Goal: Navigation & Orientation: Find specific page/section

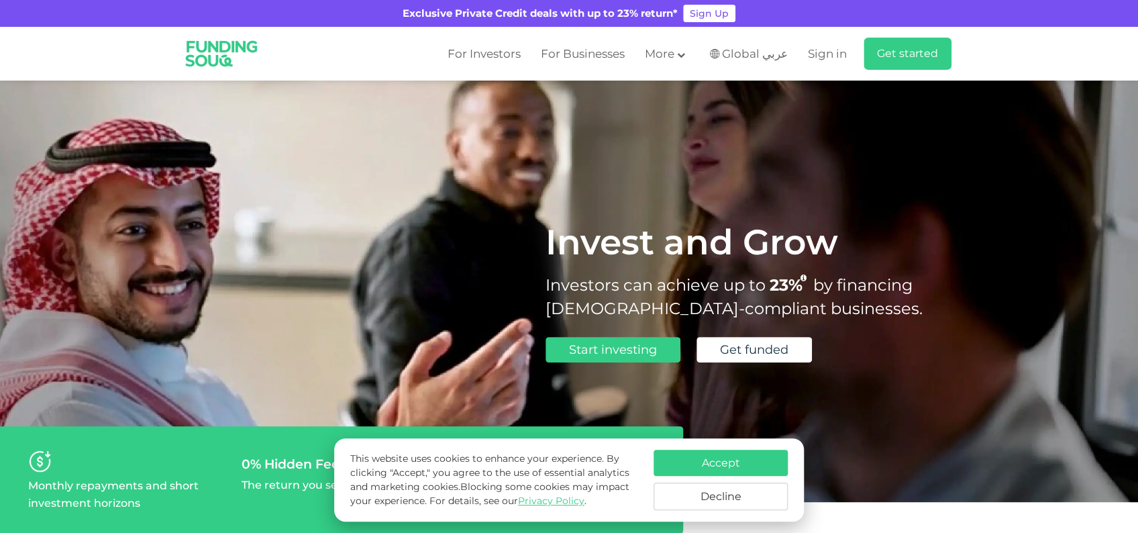
click at [694, 496] on button "Decline" at bounding box center [721, 497] width 134 height 28
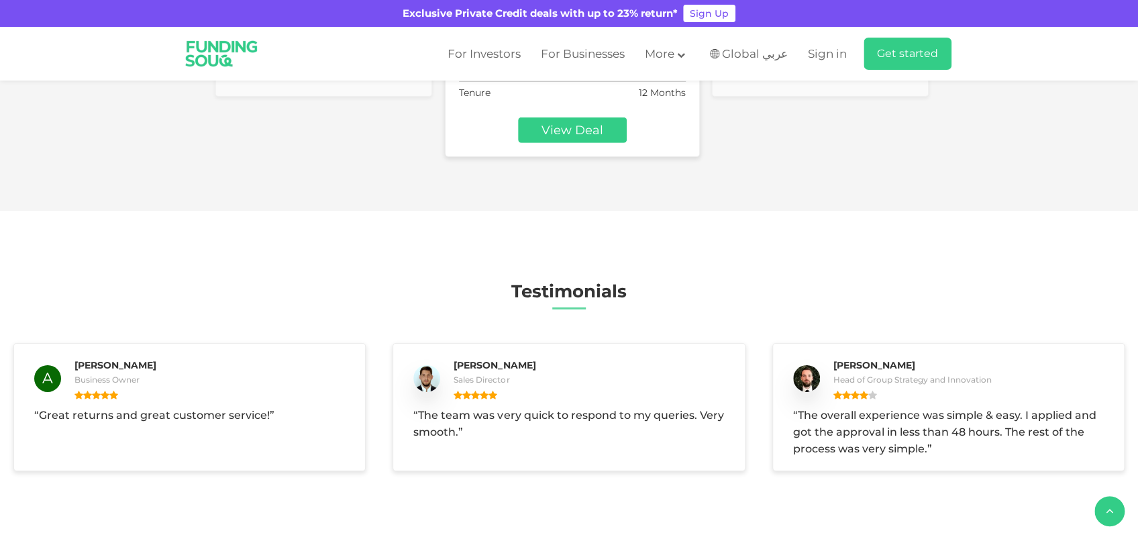
type tc-range-slider "4"
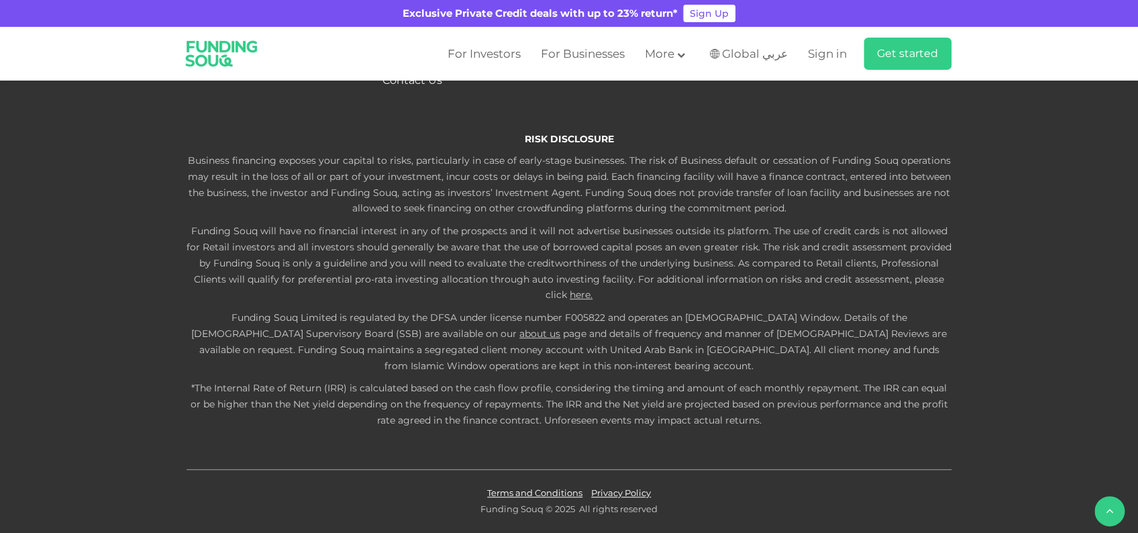
scroll to position [3586, 0]
click at [403, 37] on span "Careers" at bounding box center [403, 30] width 40 height 13
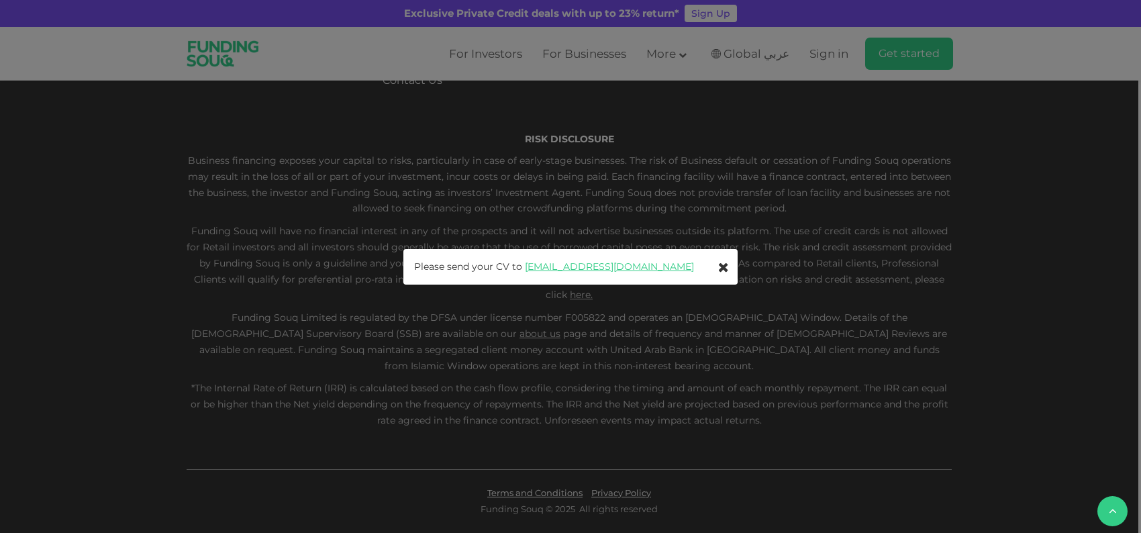
click at [718, 264] on icon at bounding box center [723, 266] width 11 height 13
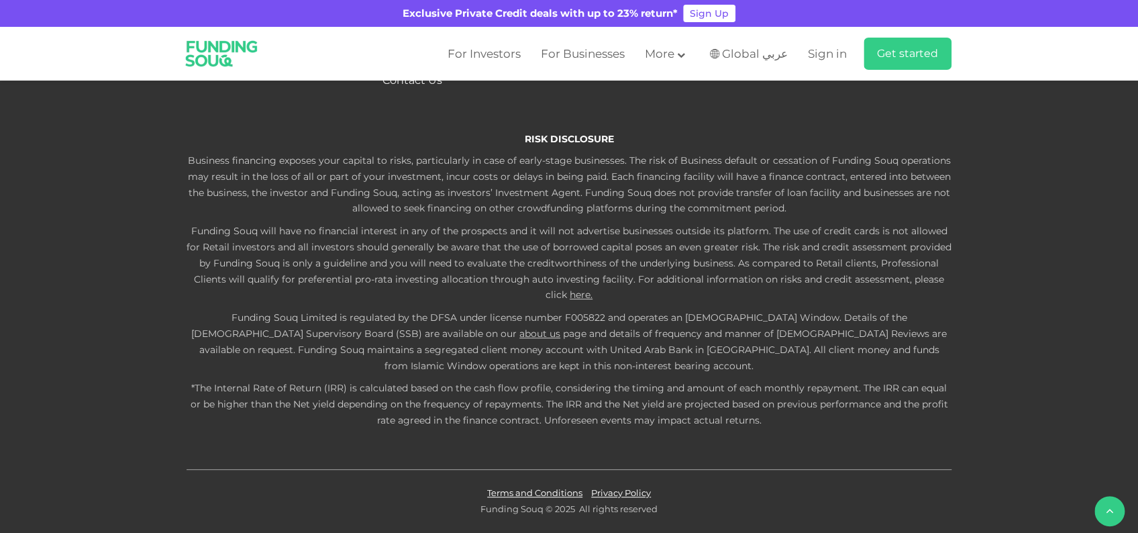
scroll to position [3477, 0]
